Goal: Task Accomplishment & Management: Use online tool/utility

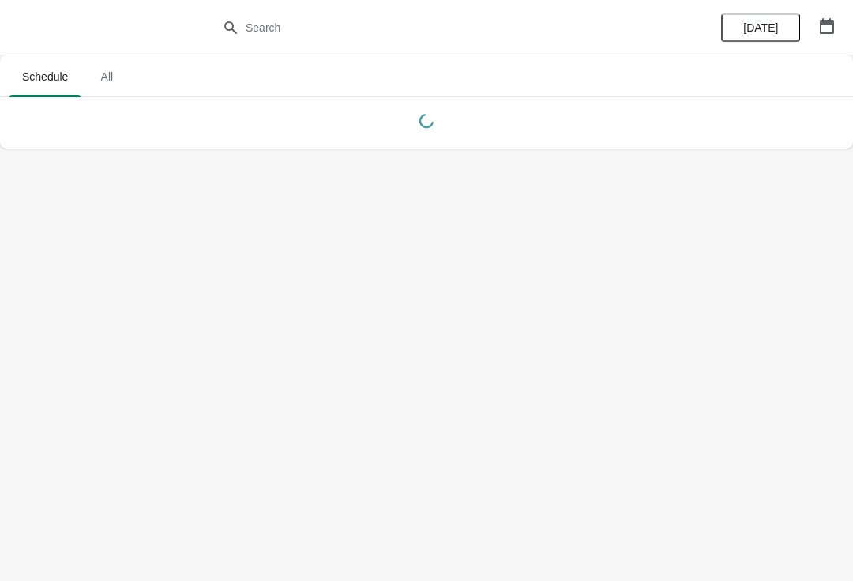
click at [828, 24] on icon "button" at bounding box center [827, 26] width 16 height 16
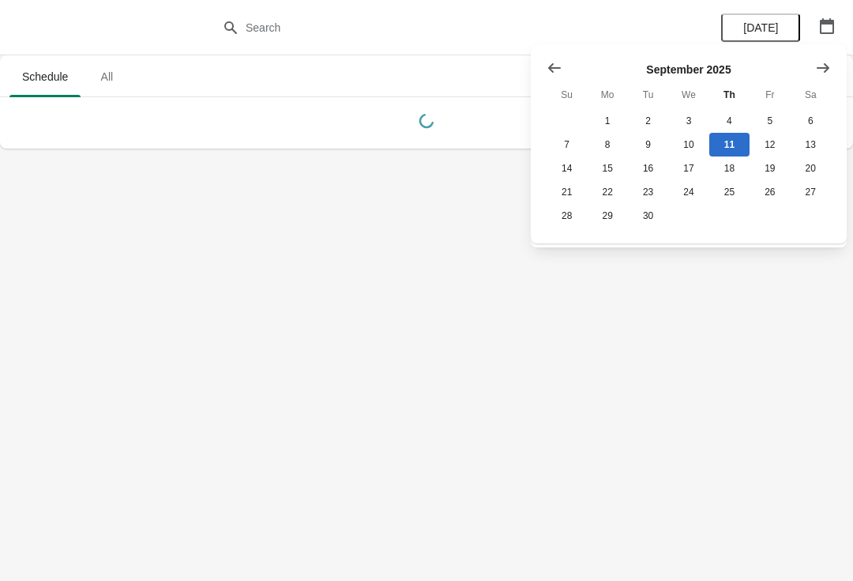
click at [821, 67] on icon "Show next month, October 2025" at bounding box center [823, 66] width 13 height 9
click at [559, 227] on button "26" at bounding box center [567, 216] width 40 height 24
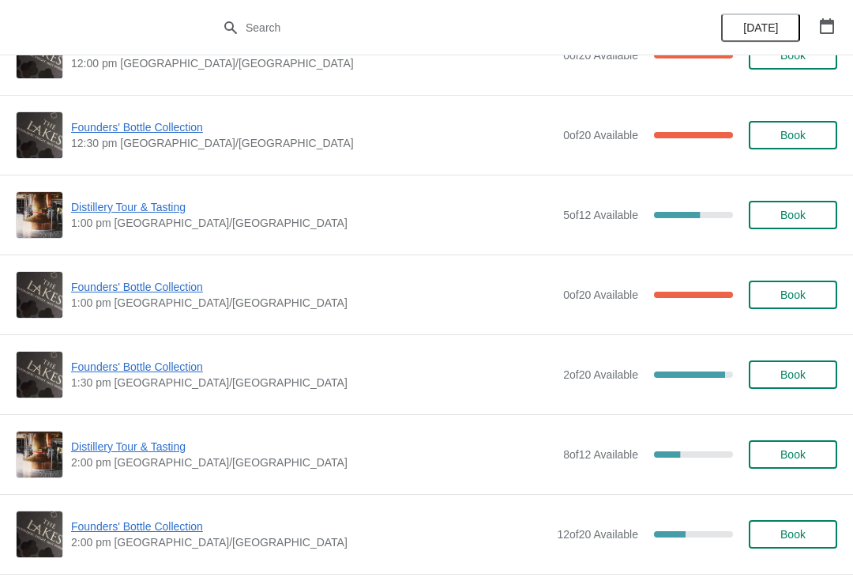
scroll to position [688, 0]
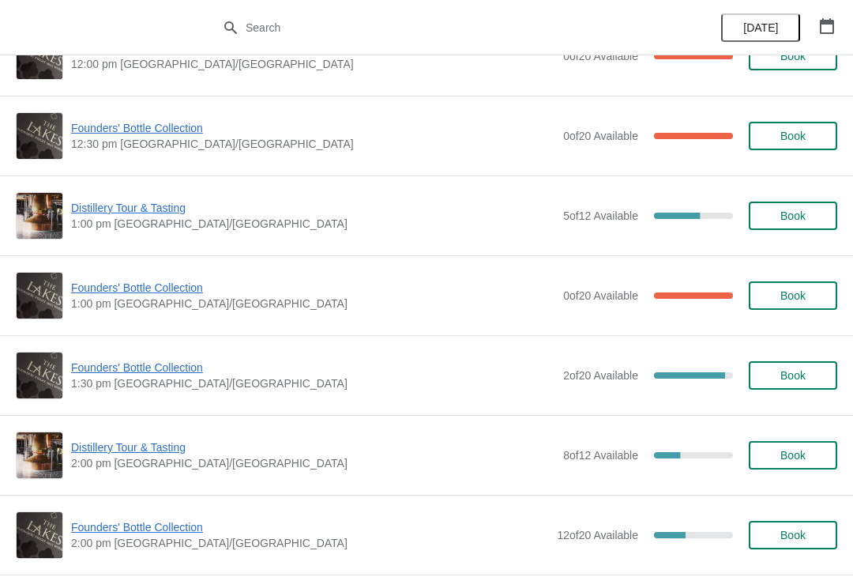
click at [160, 294] on span "Founders' Bottle Collection" at bounding box center [313, 288] width 484 height 16
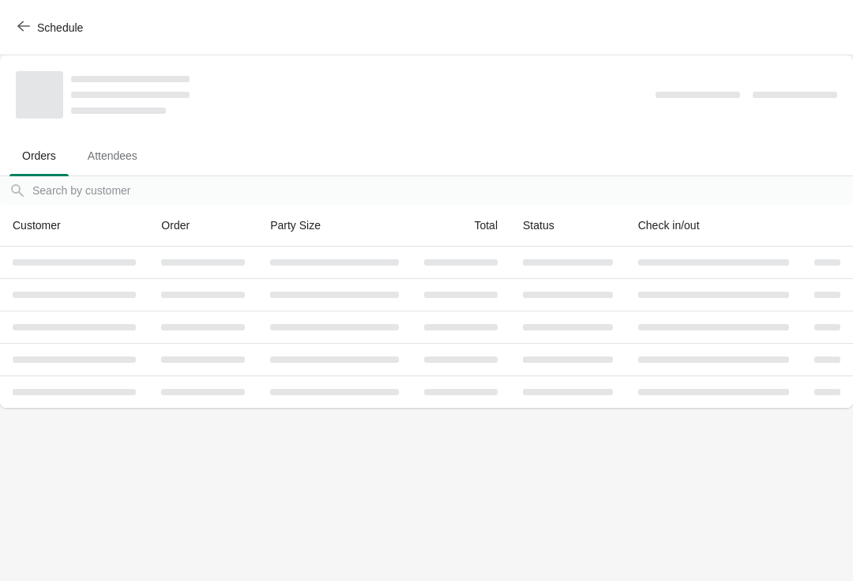
scroll to position [0, 0]
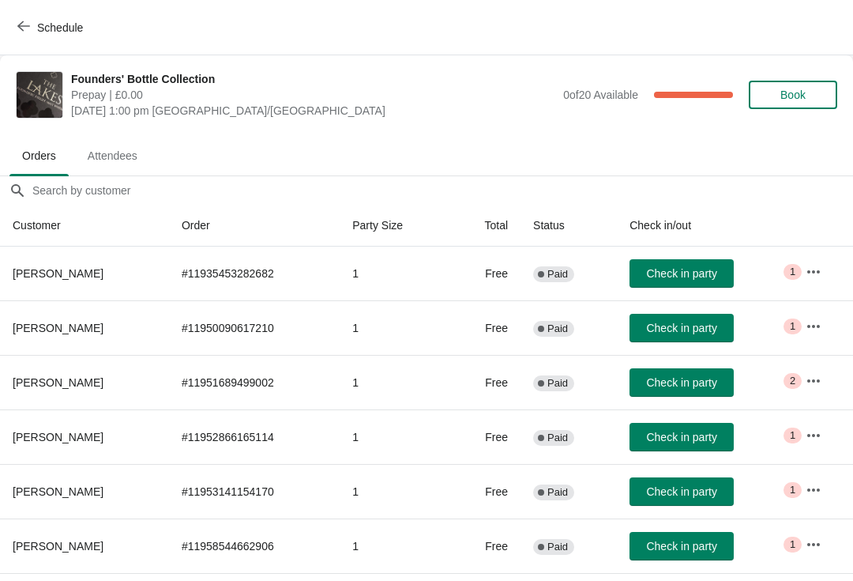
click at [802, 374] on button "button" at bounding box center [813, 380] width 28 height 28
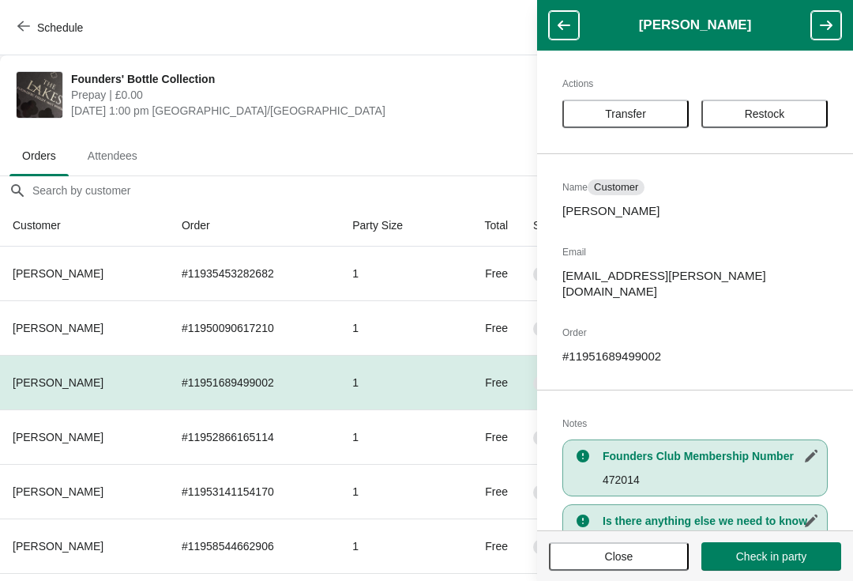
click at [603, 113] on span "Transfer" at bounding box center [626, 113] width 98 height 13
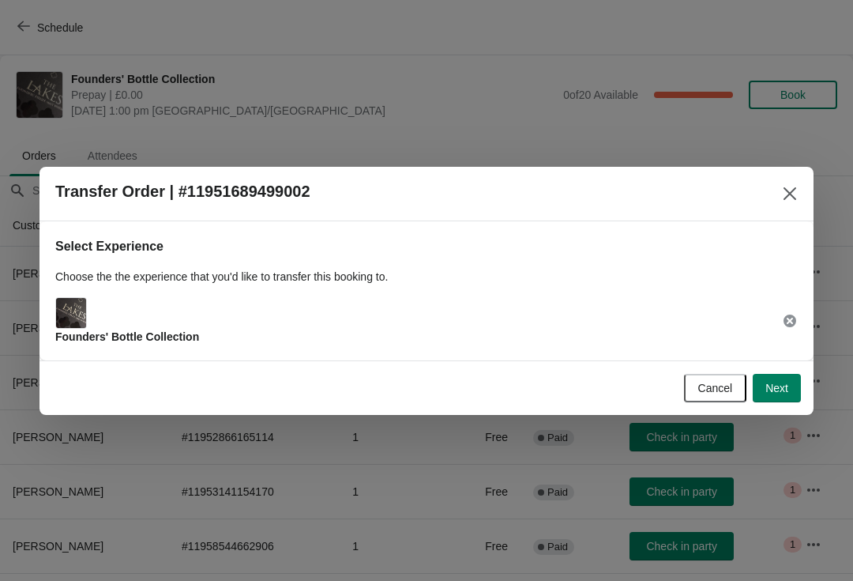
click at [784, 392] on span "Next" at bounding box center [776, 387] width 23 height 13
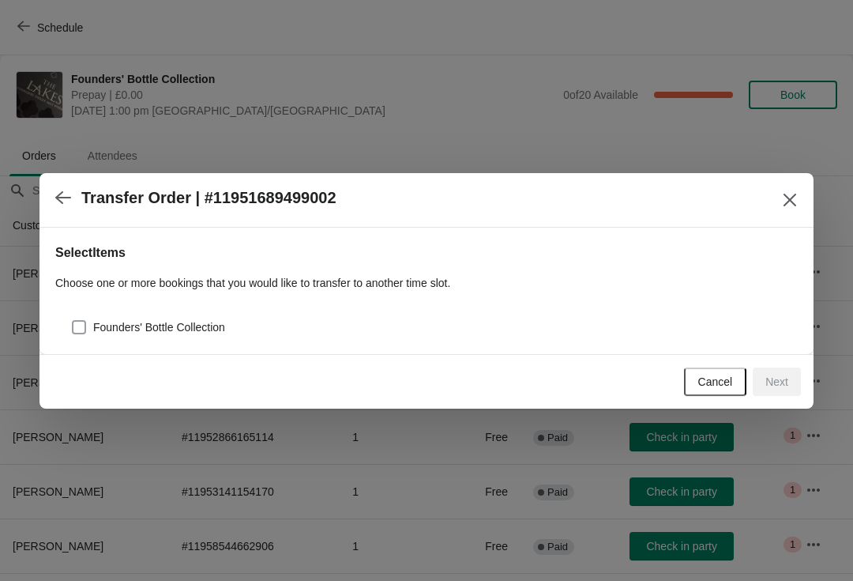
click at [78, 320] on span at bounding box center [79, 327] width 14 height 14
click at [73, 320] on input "Founders' Bottle Collection" at bounding box center [72, 320] width 1 height 1
checkbox input "true"
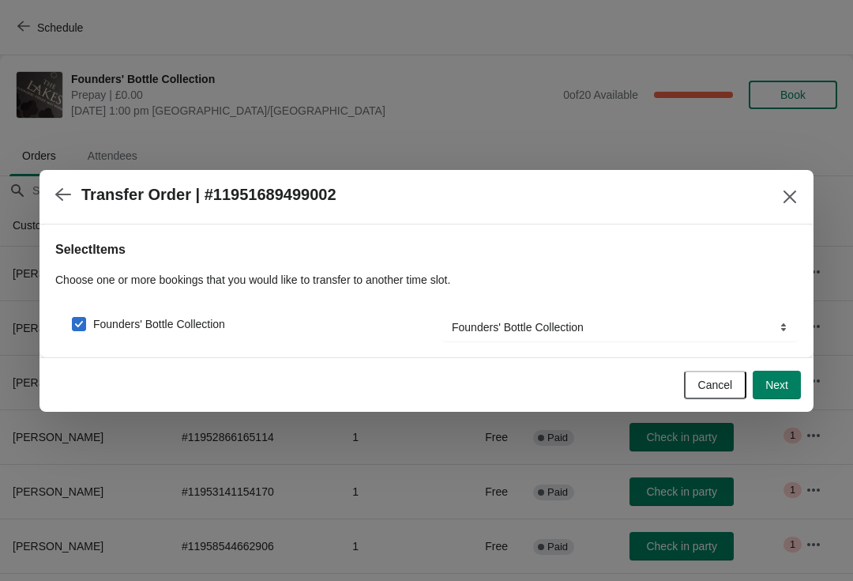
click at [795, 397] on button "Next" at bounding box center [777, 384] width 48 height 28
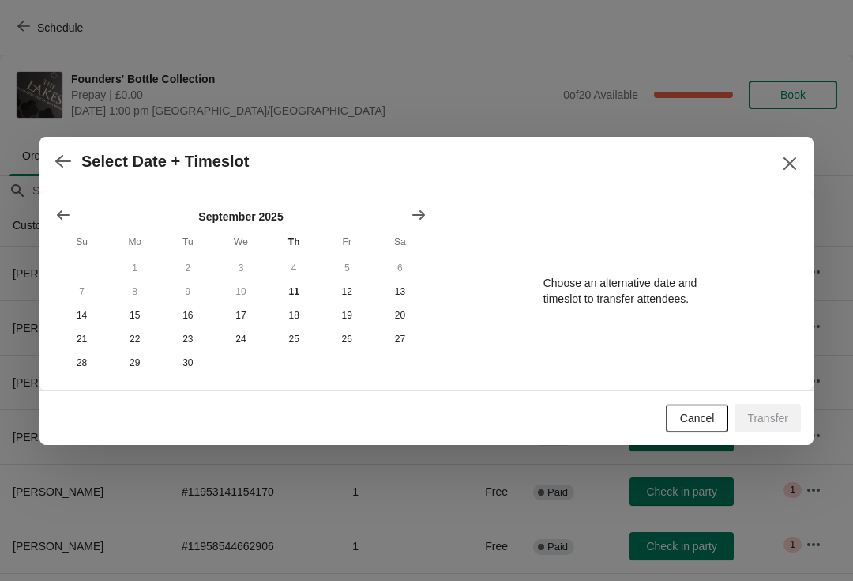
click at [429, 214] on button "Show next month, October 2025" at bounding box center [418, 215] width 28 height 28
click at [72, 374] on button "26" at bounding box center [81, 363] width 53 height 24
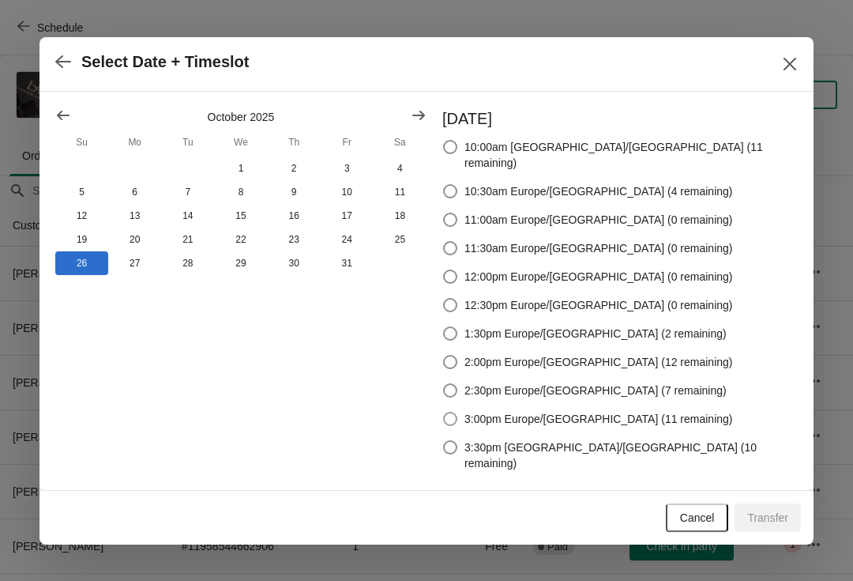
click at [457, 416] on span at bounding box center [450, 419] width 14 height 14
click at [444, 412] on input "3:00pm Europe/[GEOGRAPHIC_DATA] (11 remaining)" at bounding box center [443, 412] width 1 height 1
radio input "true"
click at [779, 511] on span "Transfer" at bounding box center [767, 517] width 41 height 13
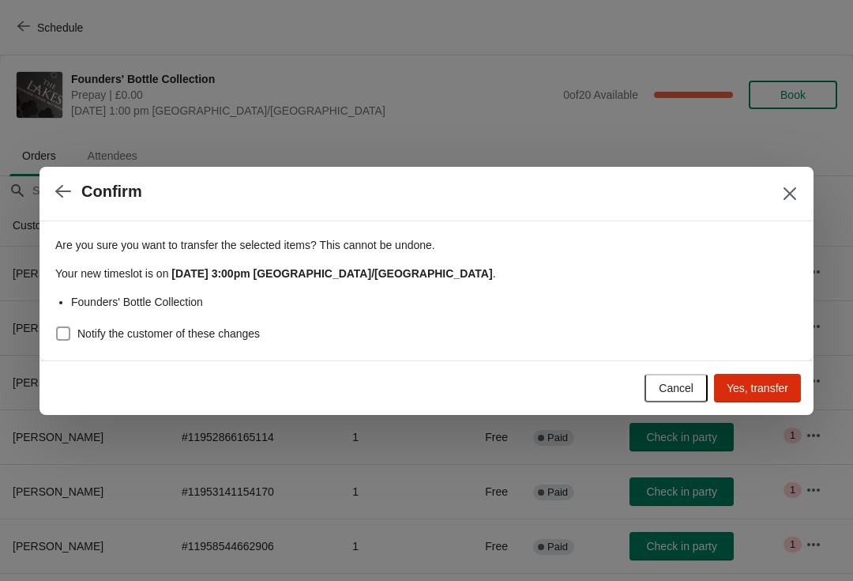
click at [70, 329] on span at bounding box center [63, 333] width 14 height 14
click at [57, 327] on input "Notify the customer of these changes" at bounding box center [56, 326] width 1 height 1
checkbox input "true"
click at [757, 387] on span "Yes, transfer" at bounding box center [758, 387] width 62 height 13
